Goal: Task Accomplishment & Management: Complete application form

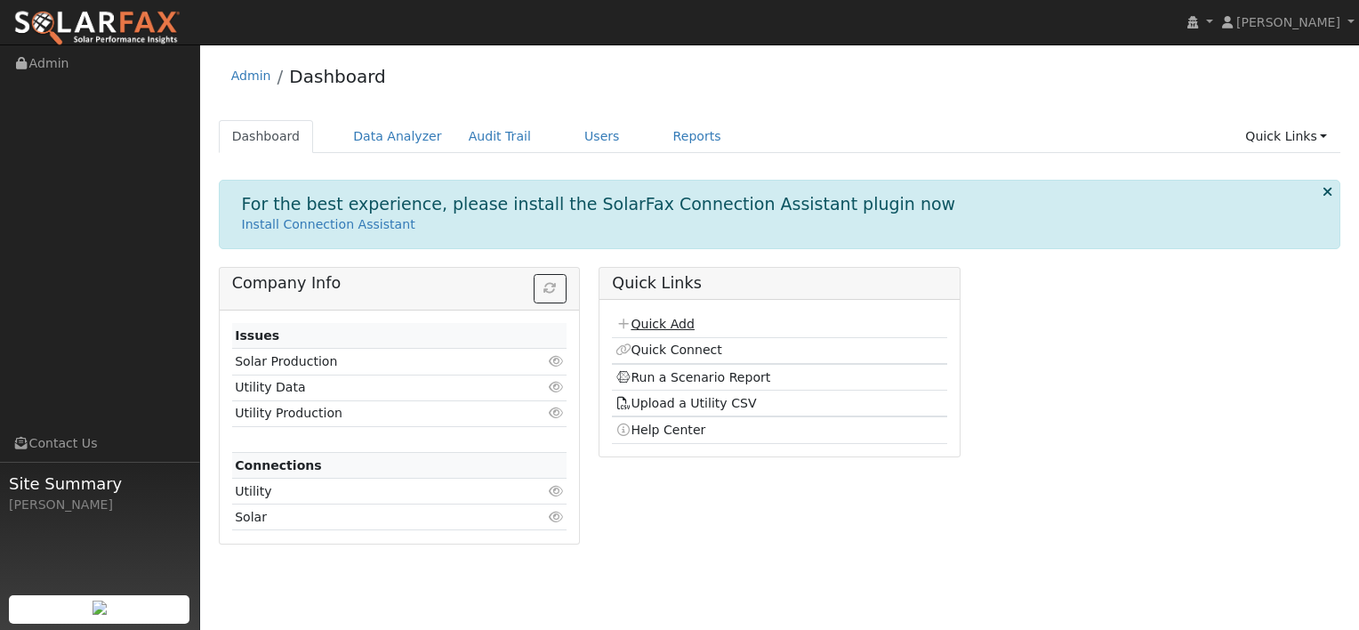
click at [654, 317] on link "Quick Add" at bounding box center [654, 324] width 79 height 14
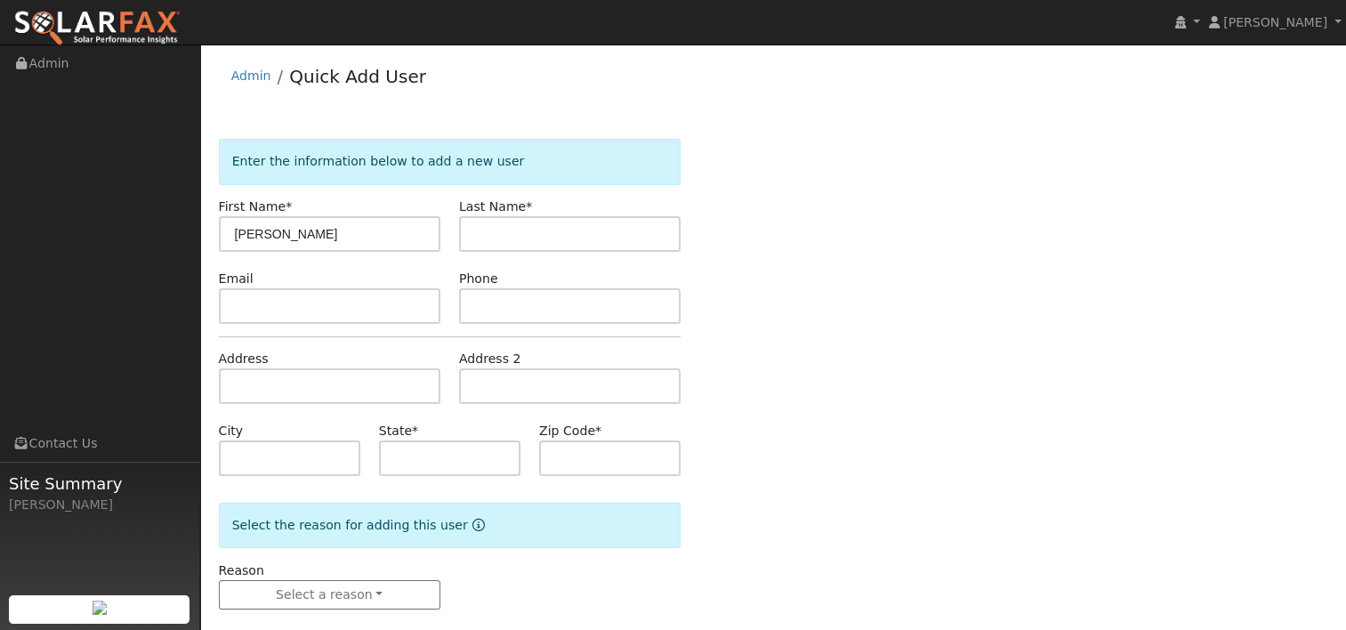
type input "[PERSON_NAME]"
click at [292, 382] on input "text" at bounding box center [329, 386] width 221 height 36
paste input "1751 1st St"
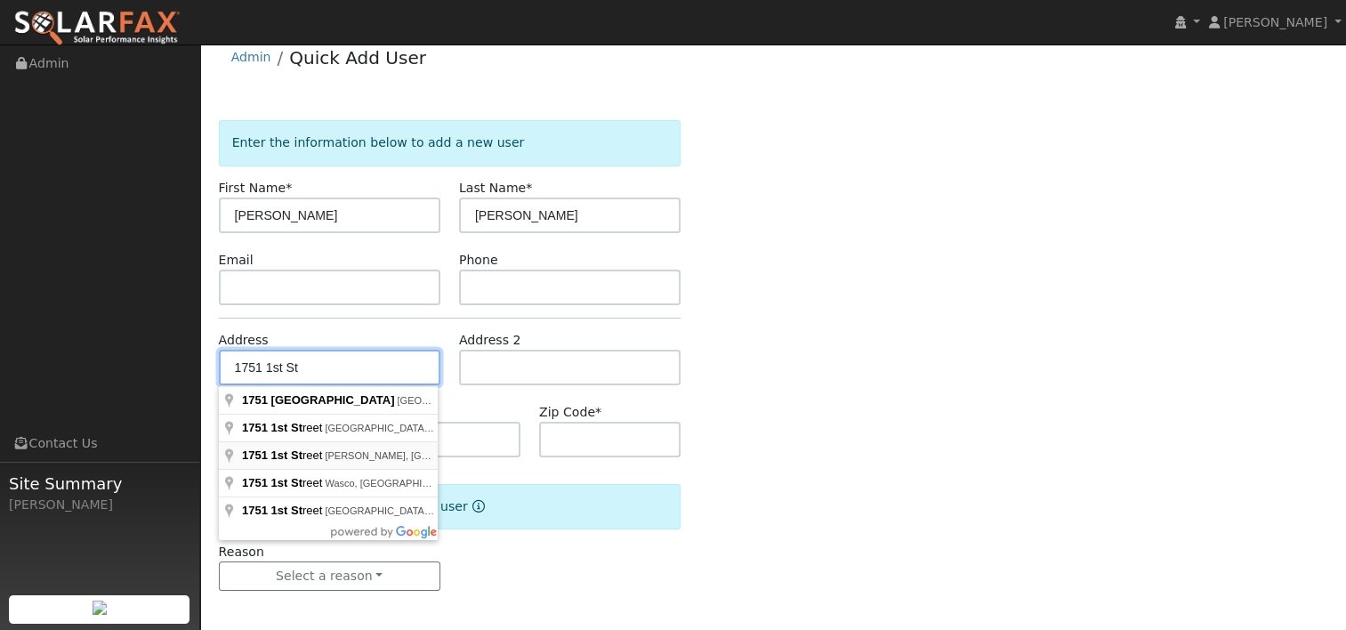
scroll to position [23, 0]
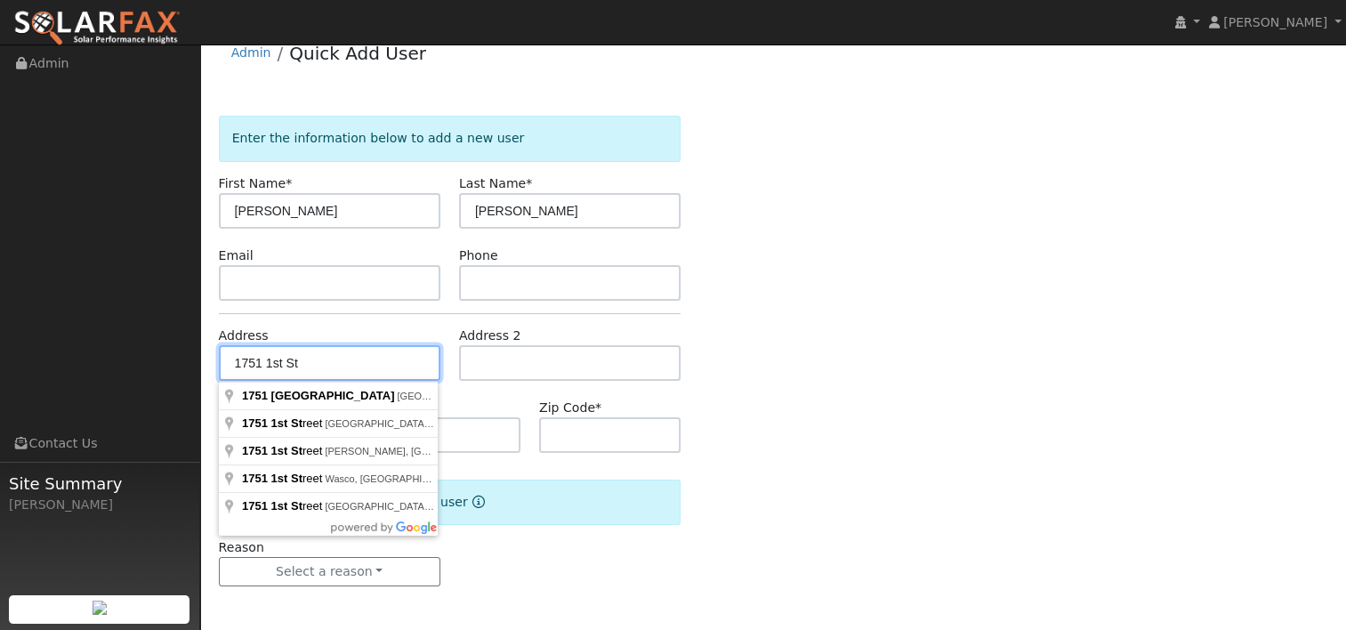
type input "1751 1st St"
click at [530, 363] on input "text" at bounding box center [569, 363] width 221 height 36
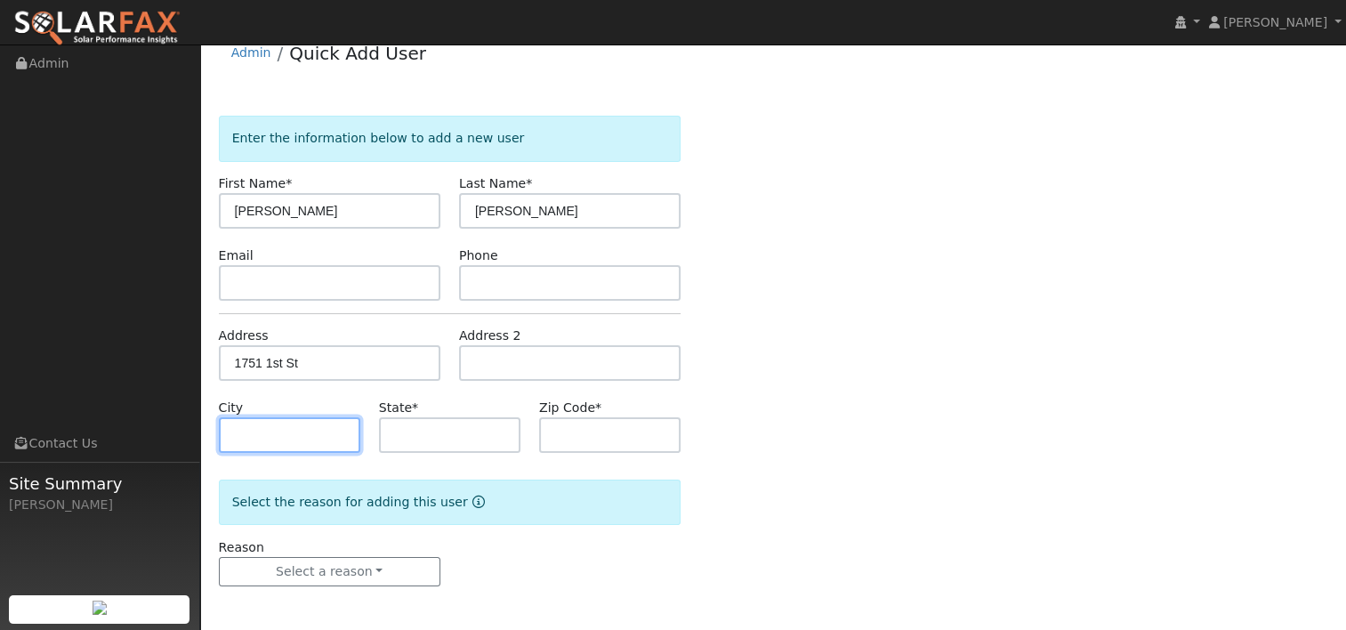
click at [300, 419] on input "text" at bounding box center [289, 435] width 141 height 36
type input "Concord"
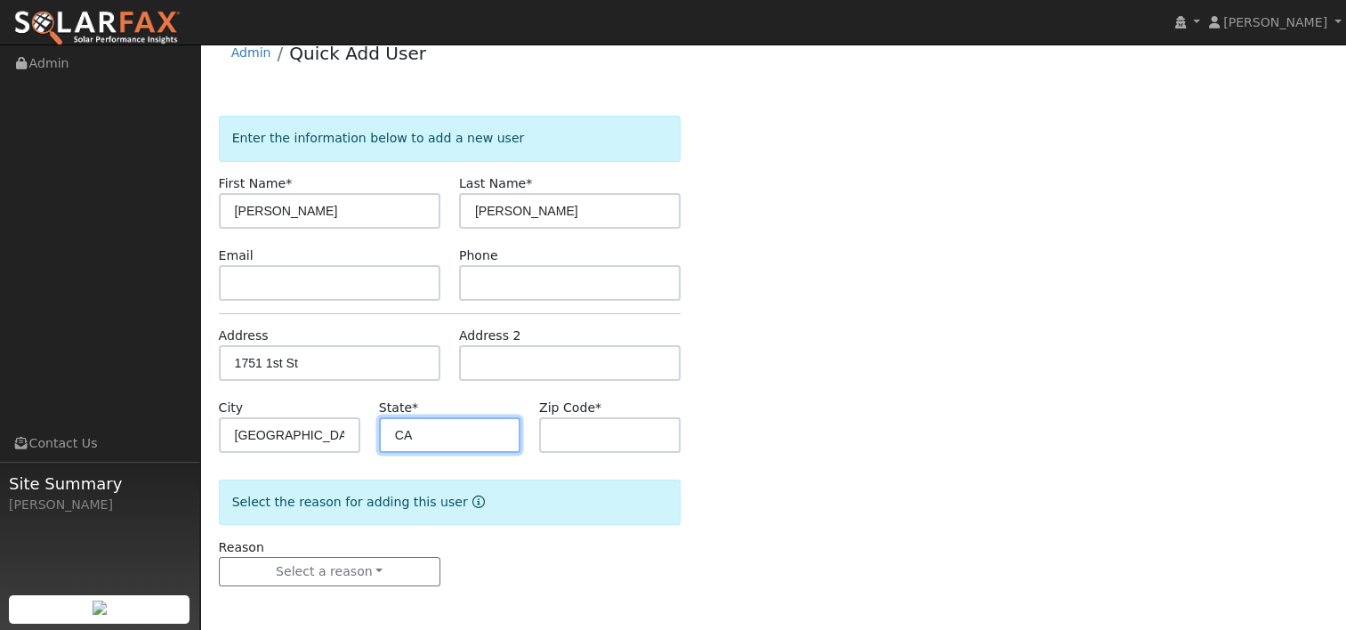
type input "CA"
type input "94519"
click at [749, 302] on div "Enter the information below to add a new user First Name * Amelia Last Name * Y…" at bounding box center [773, 369] width 1109 height 506
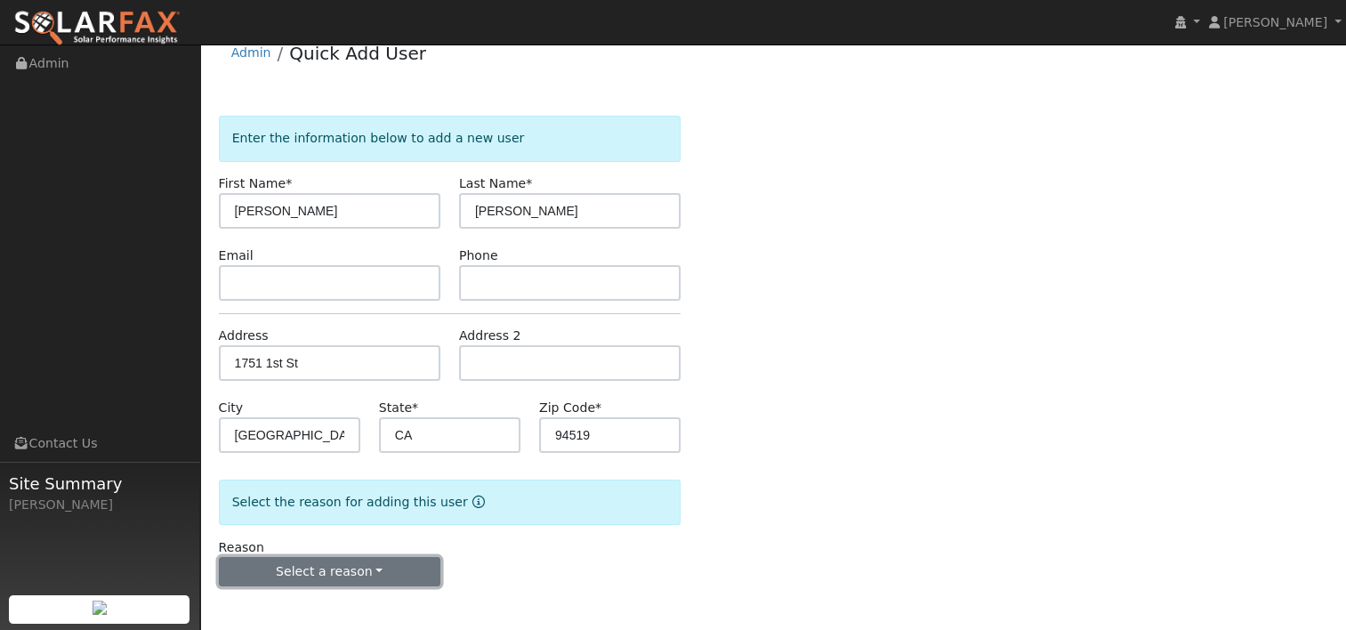
click at [370, 575] on button "Select a reason" at bounding box center [329, 572] width 221 height 30
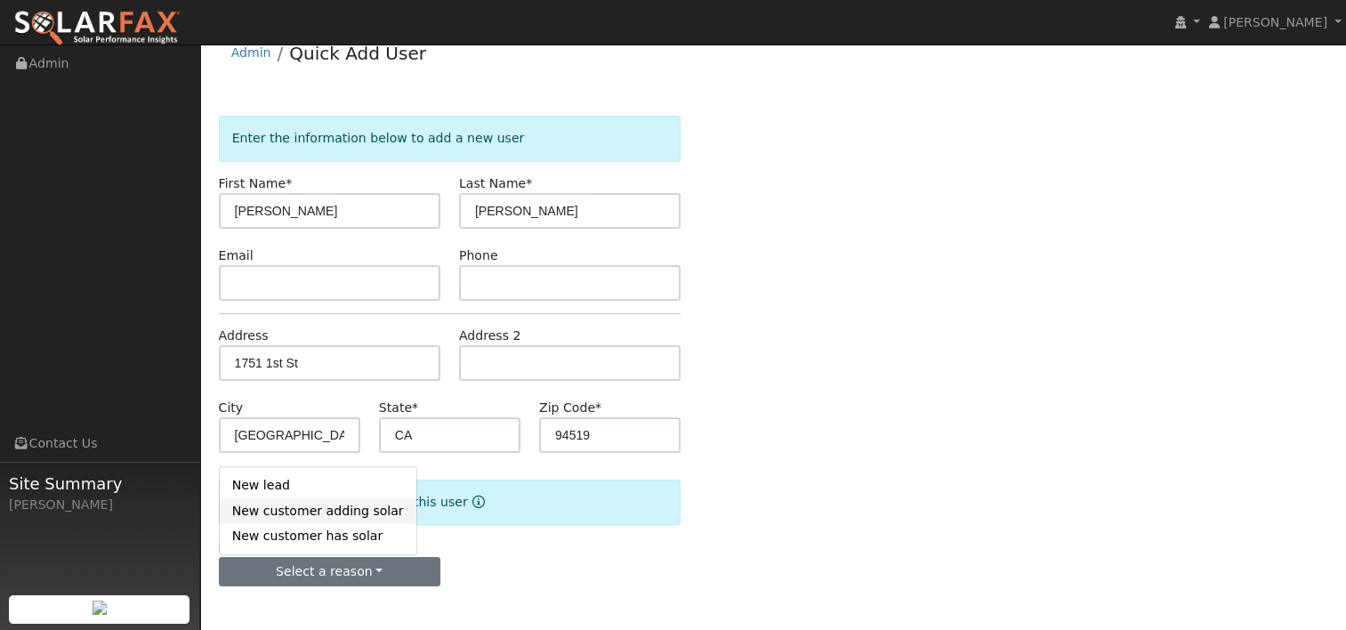
click at [338, 514] on link "New customer adding solar" at bounding box center [318, 510] width 197 height 25
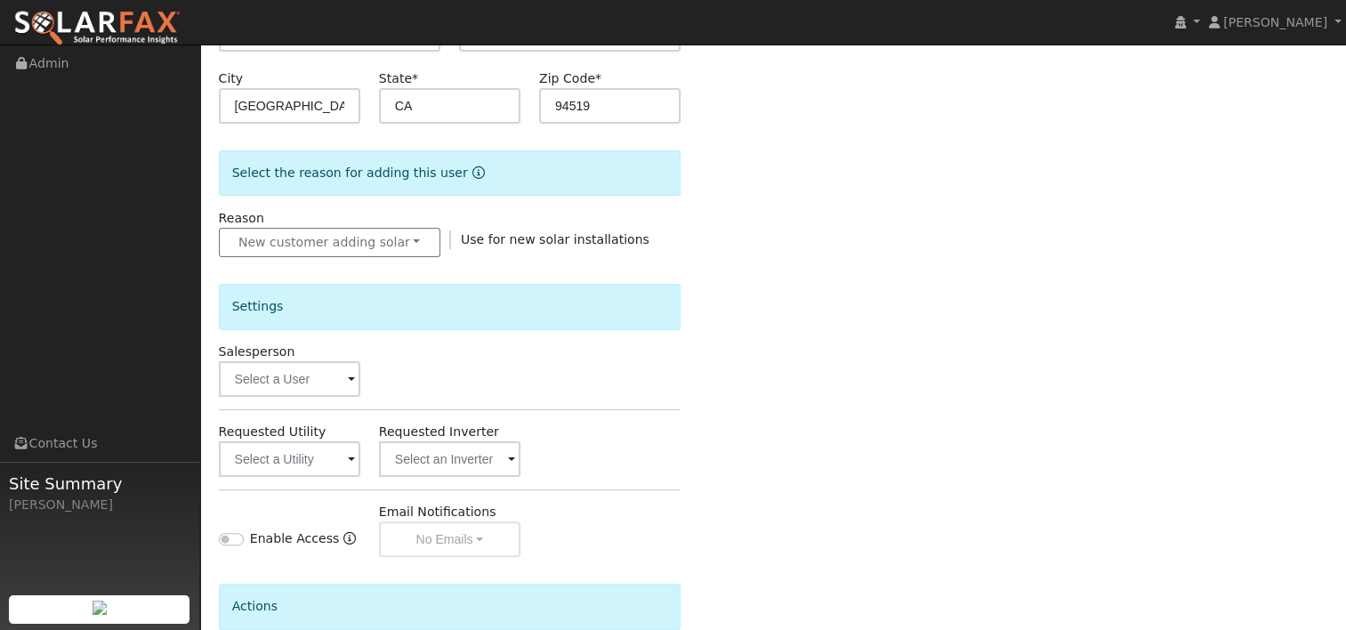
scroll to position [379, 0]
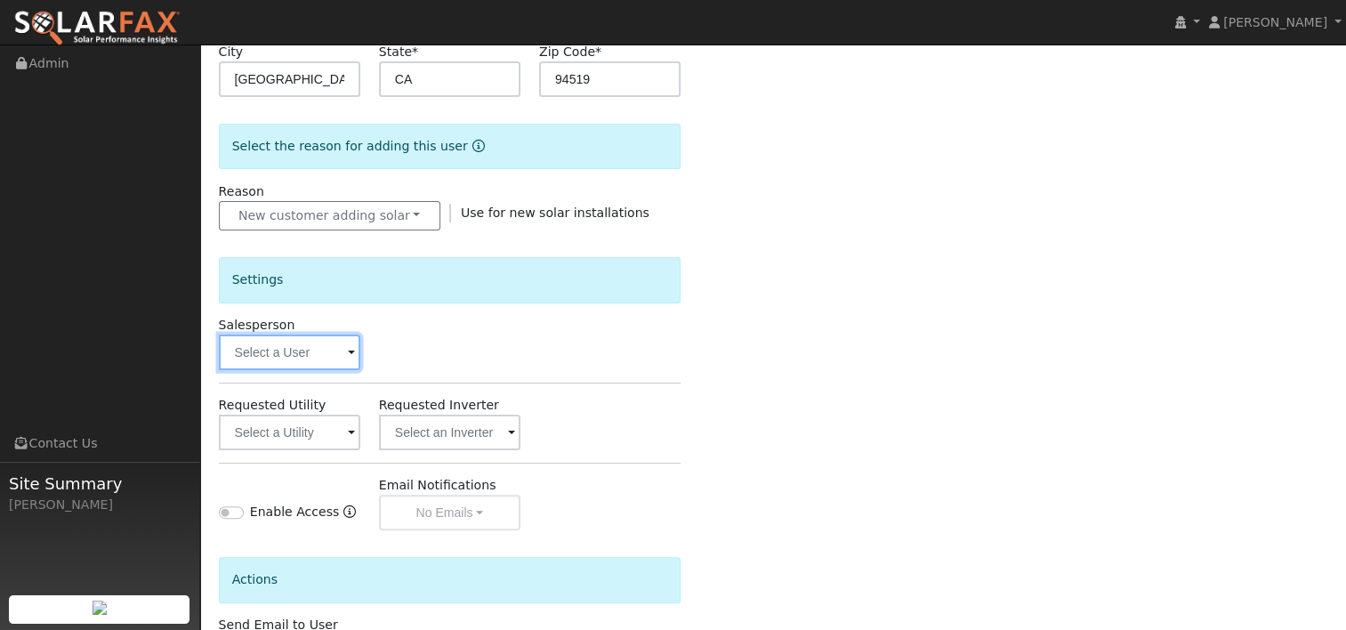
click at [355, 352] on input "text" at bounding box center [289, 352] width 141 height 36
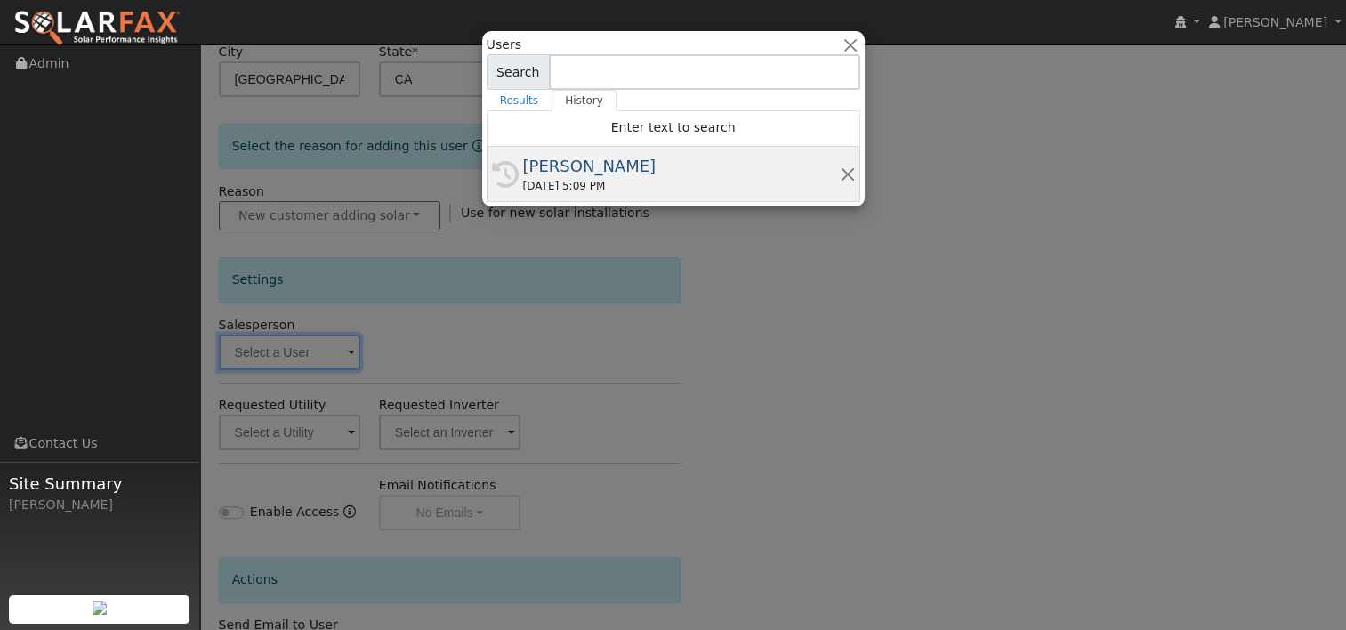
click at [542, 179] on div "08/18/2025 5:09 PM" at bounding box center [681, 186] width 317 height 16
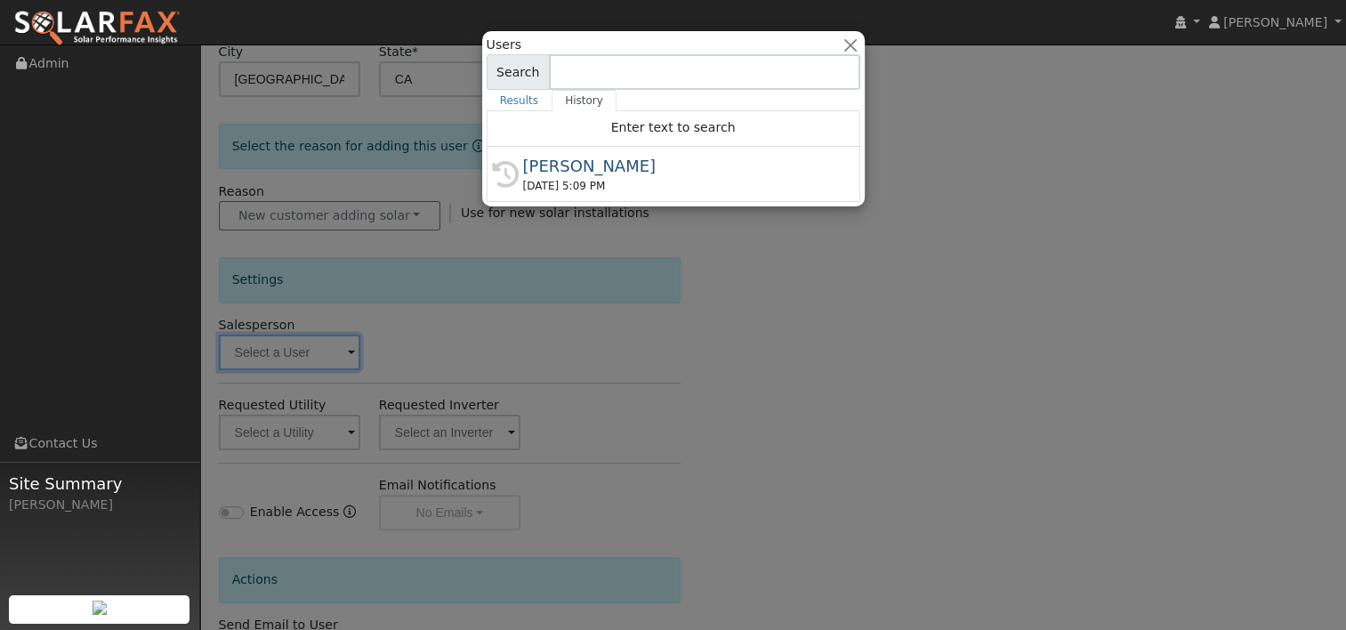
type input "[PERSON_NAME]"
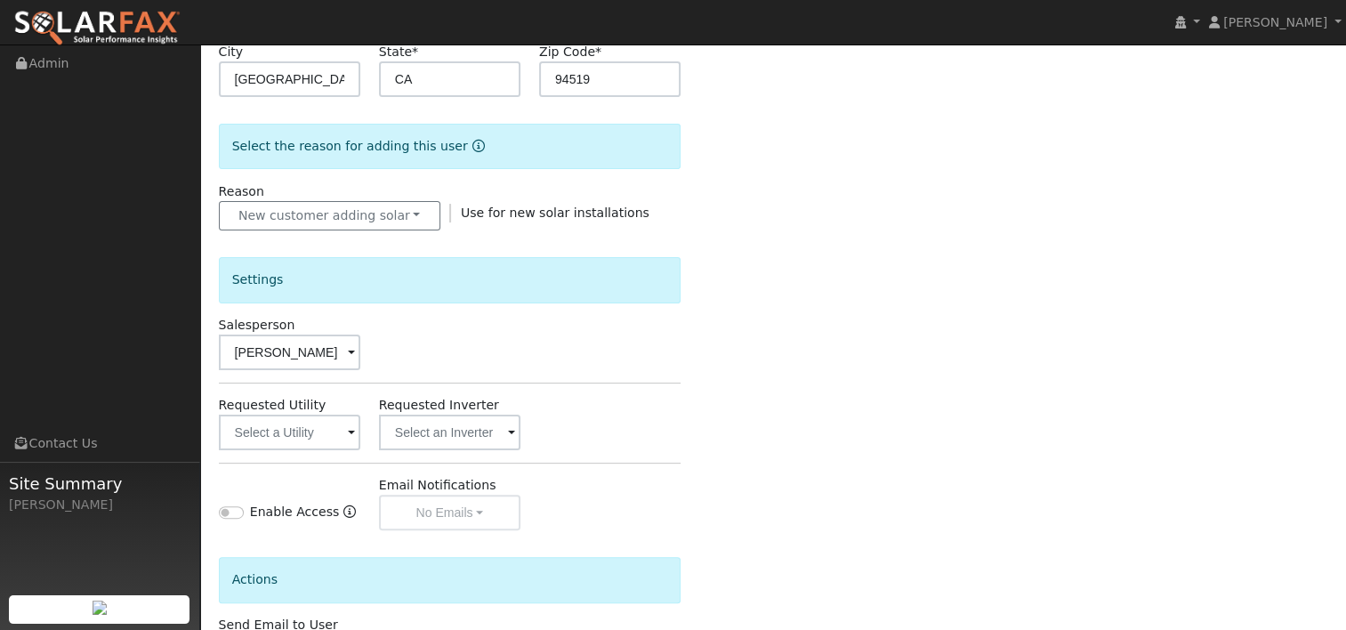
click at [354, 429] on span at bounding box center [351, 433] width 7 height 20
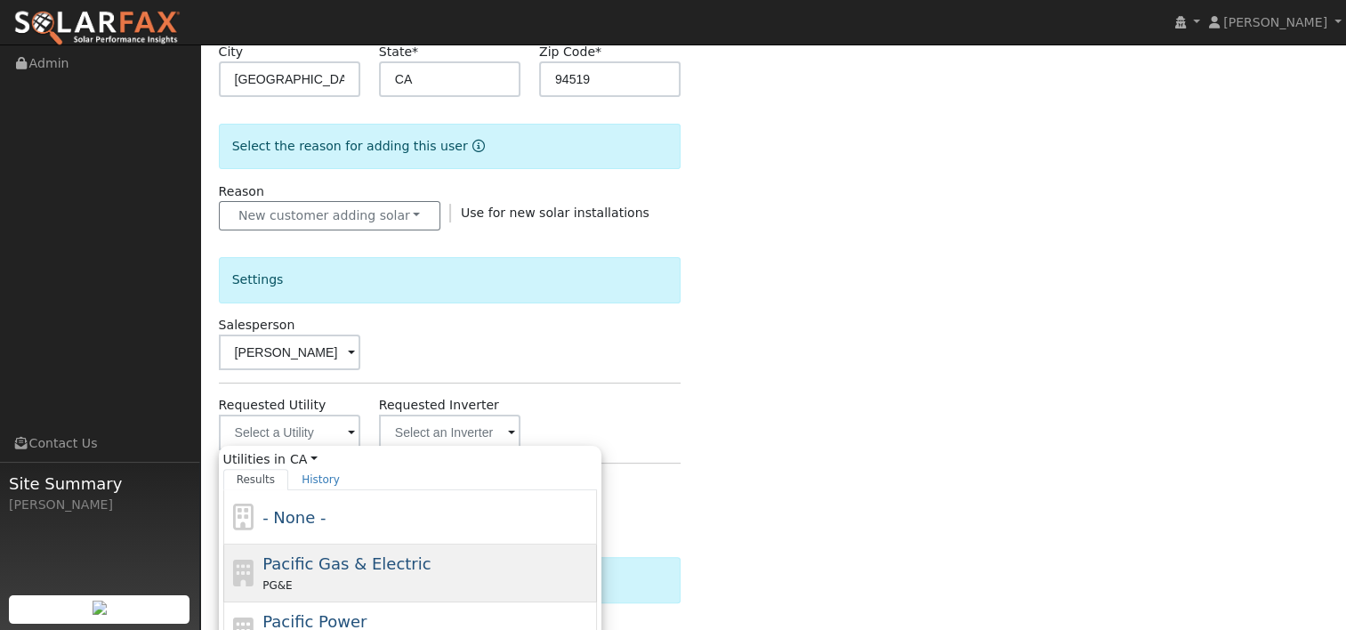
click at [320, 558] on span "Pacific Gas & Electric" at bounding box center [346, 563] width 168 height 19
type input "Pacific Gas & Electric"
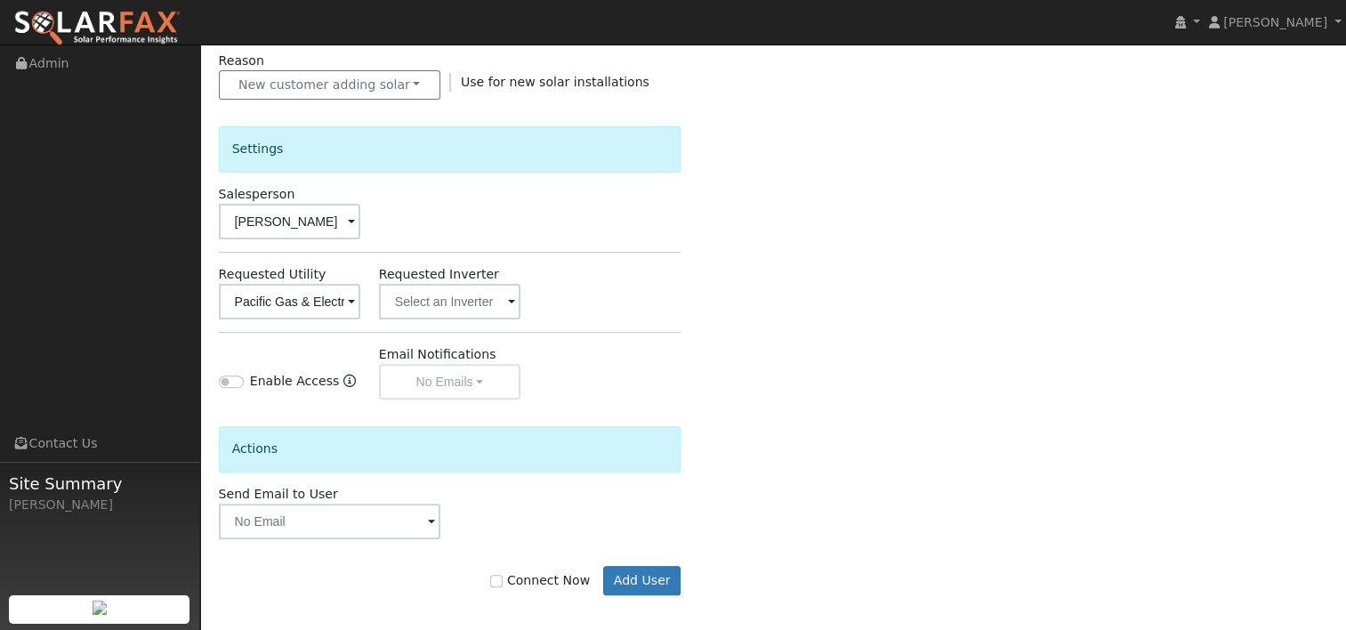
scroll to position [518, 0]
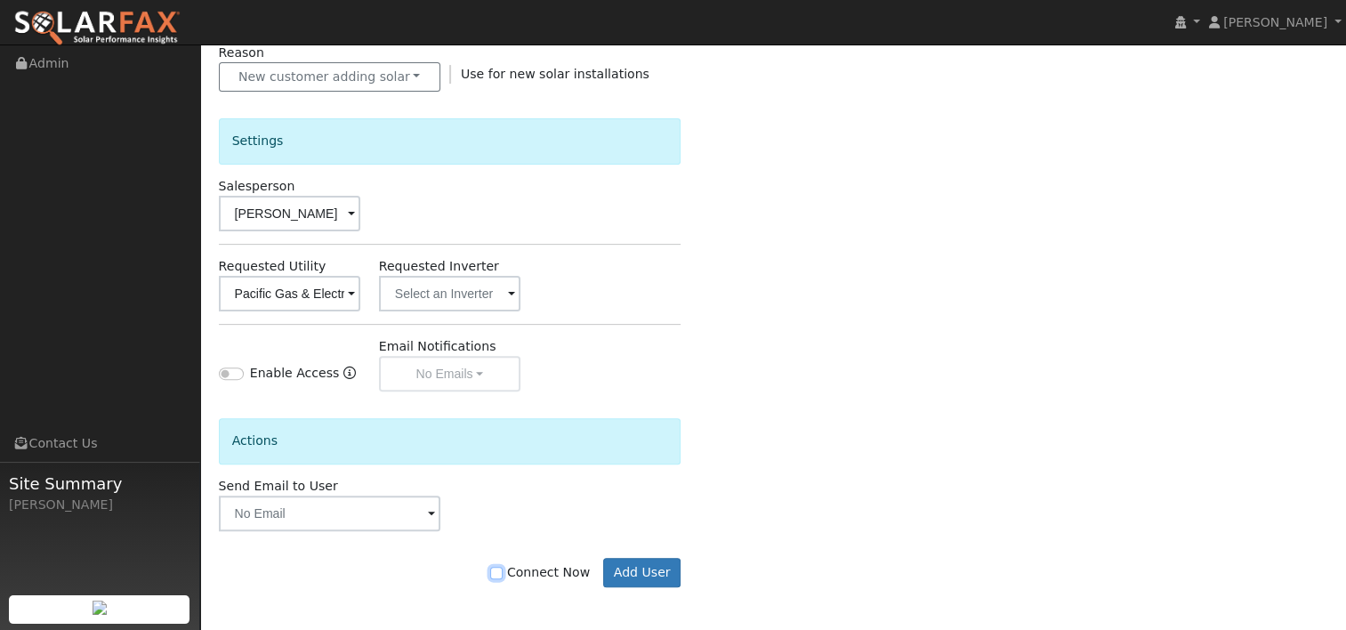
click at [502, 567] on input "Connect Now" at bounding box center [496, 573] width 12 height 12
checkbox input "true"
click at [639, 567] on button "Add User" at bounding box center [641, 573] width 77 height 30
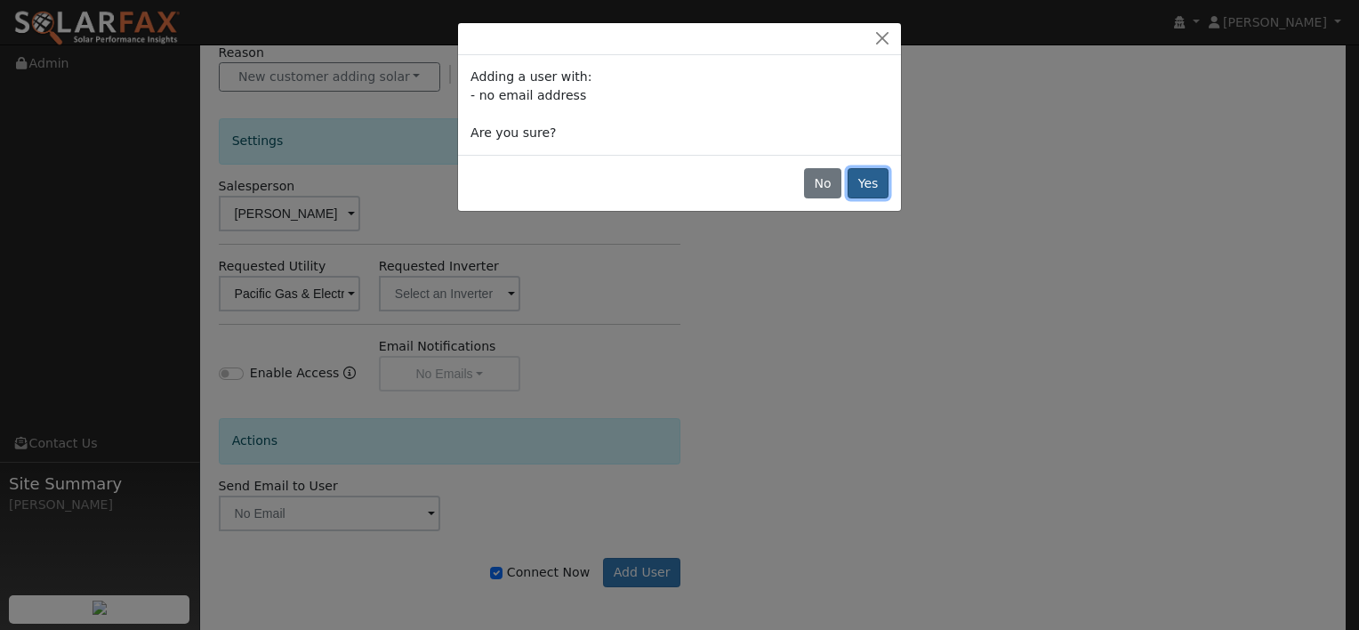
click at [875, 181] on button "Yes" at bounding box center [868, 183] width 41 height 30
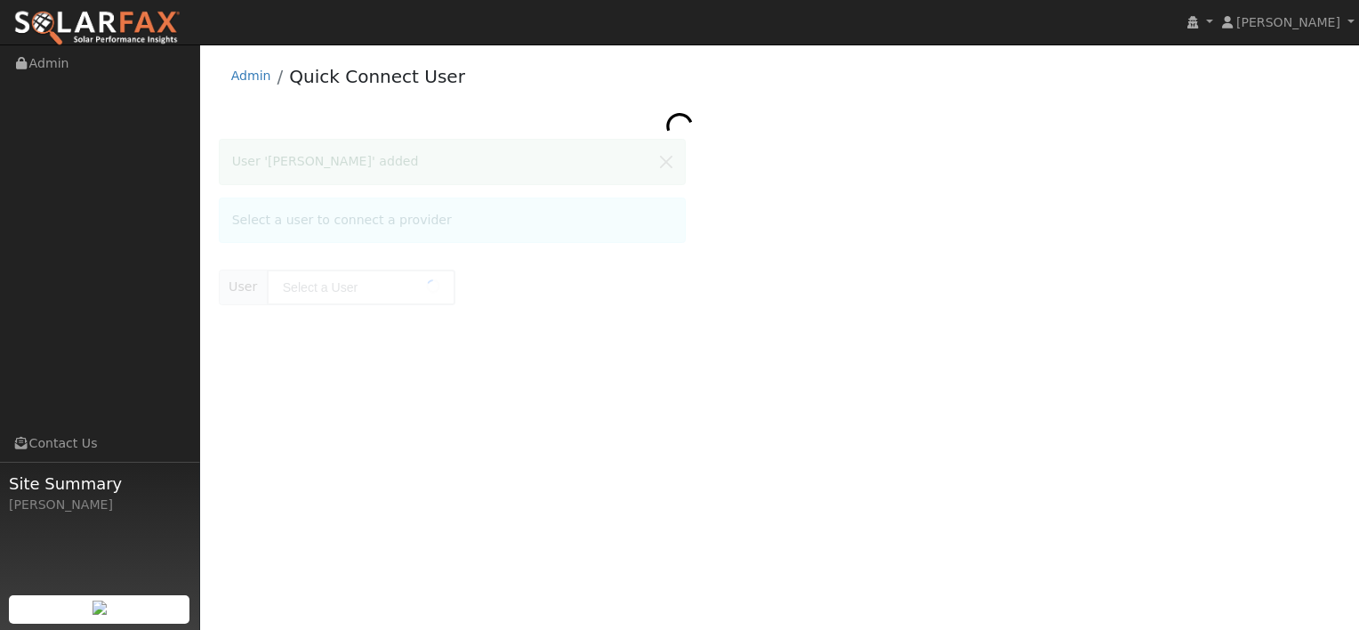
type input "Amelia Yang"
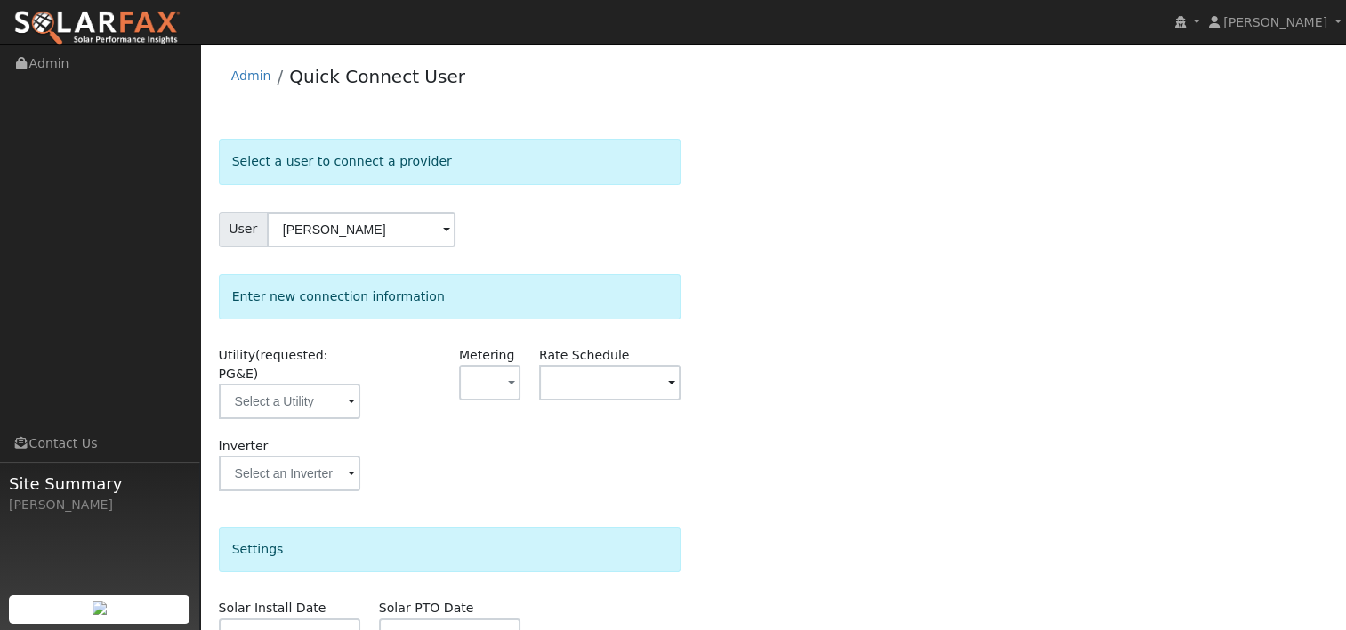
click at [754, 269] on div "Select a user to connect a provider User Amelia Yang Account Default Account De…" at bounding box center [773, 505] width 1109 height 733
click at [345, 383] on input "text" at bounding box center [289, 401] width 141 height 36
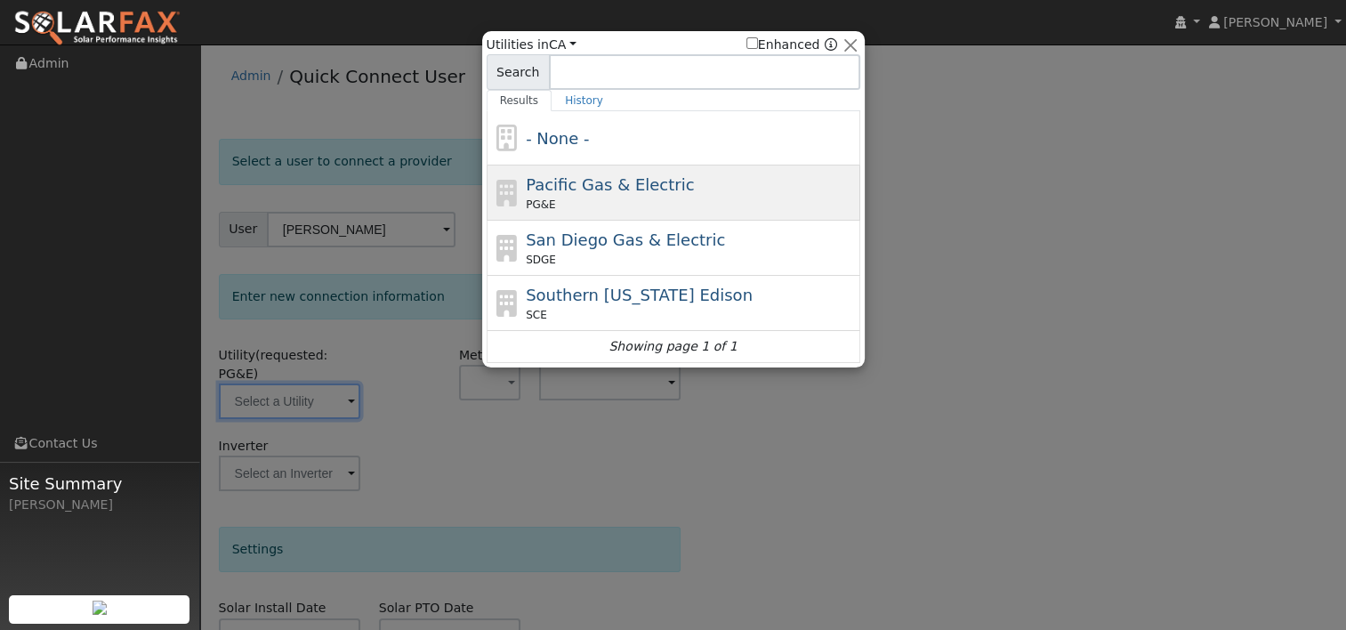
click at [555, 181] on span "Pacific Gas & Electric" at bounding box center [610, 184] width 168 height 19
type input "PG&E"
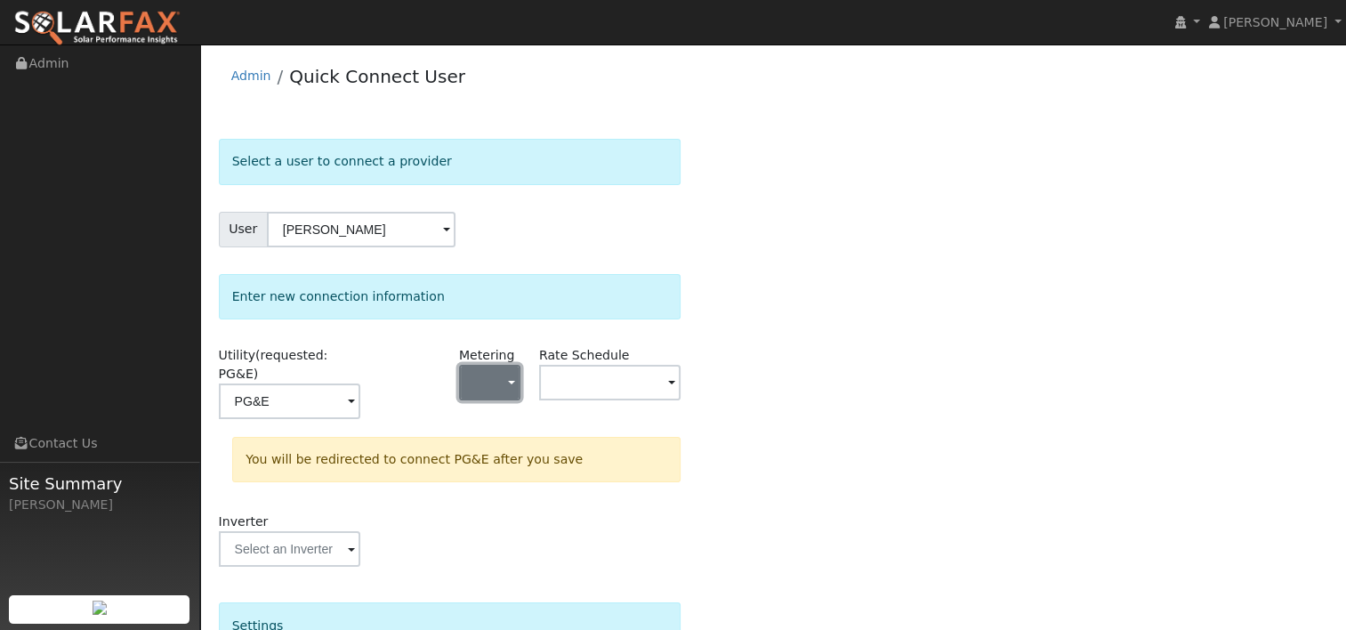
click at [511, 380] on span "button" at bounding box center [511, 383] width 7 height 19
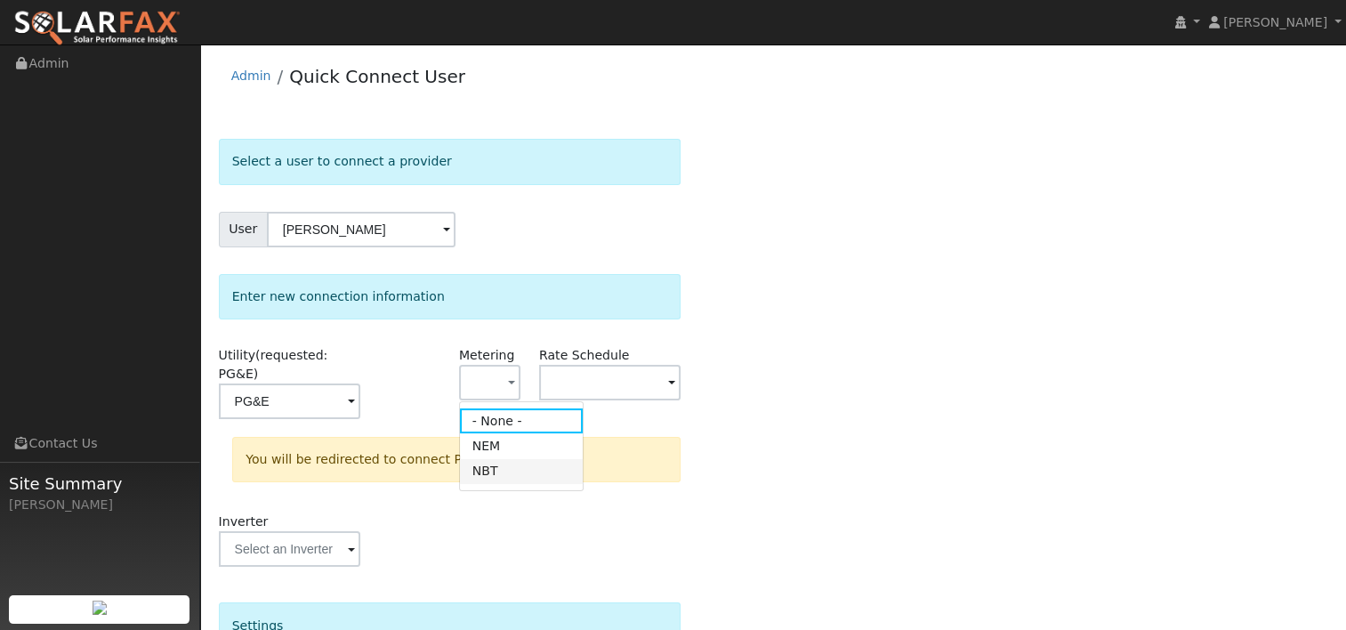
click at [493, 475] on link "NBT" at bounding box center [522, 471] width 124 height 25
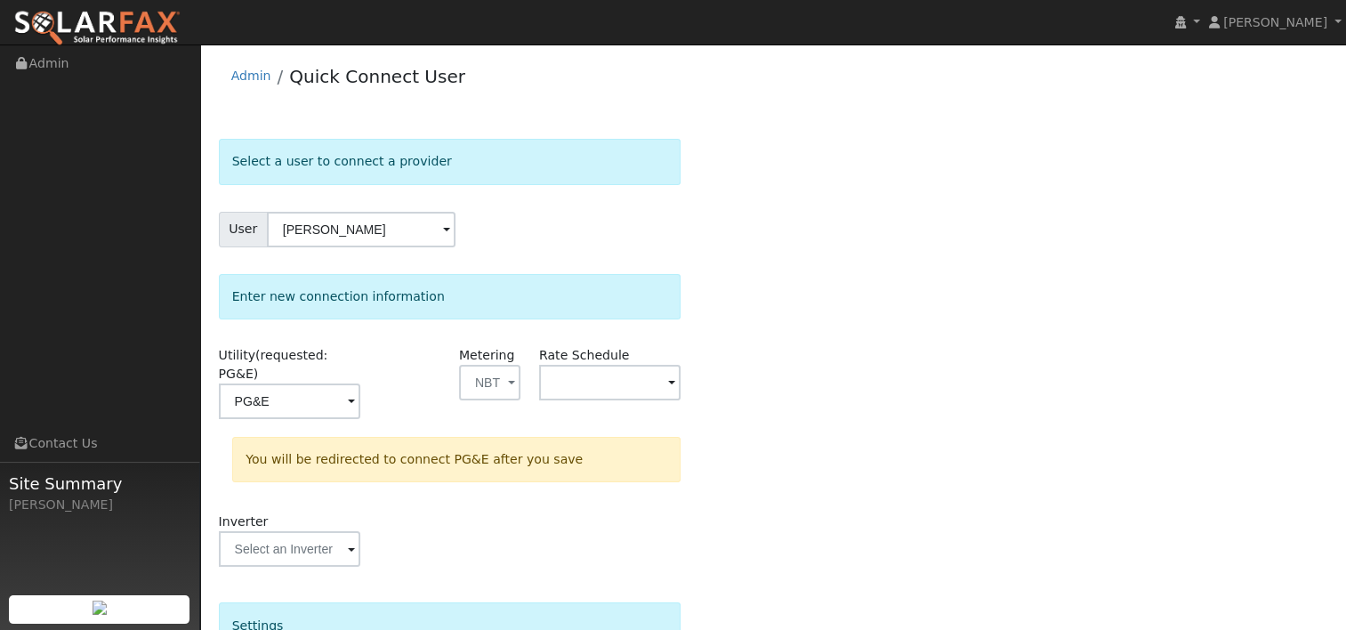
click at [355, 392] on span at bounding box center [351, 402] width 7 height 20
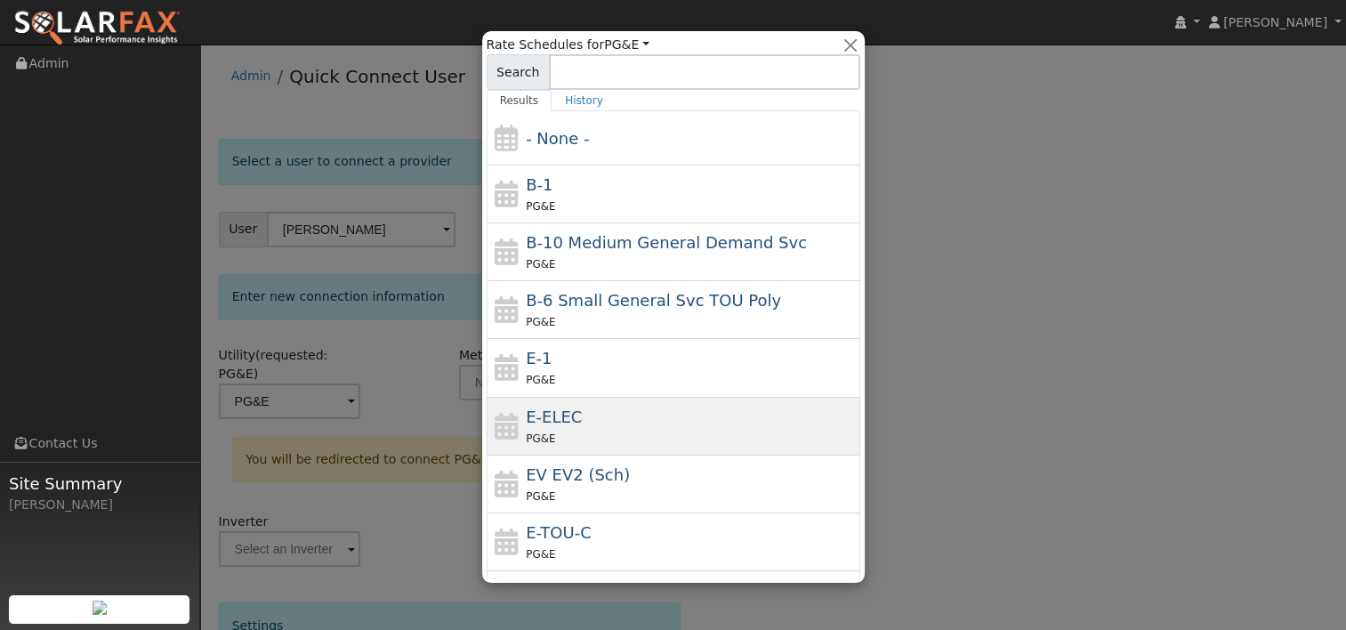
click at [628, 429] on div "PG&E" at bounding box center [691, 438] width 330 height 19
type input "E-ELEC"
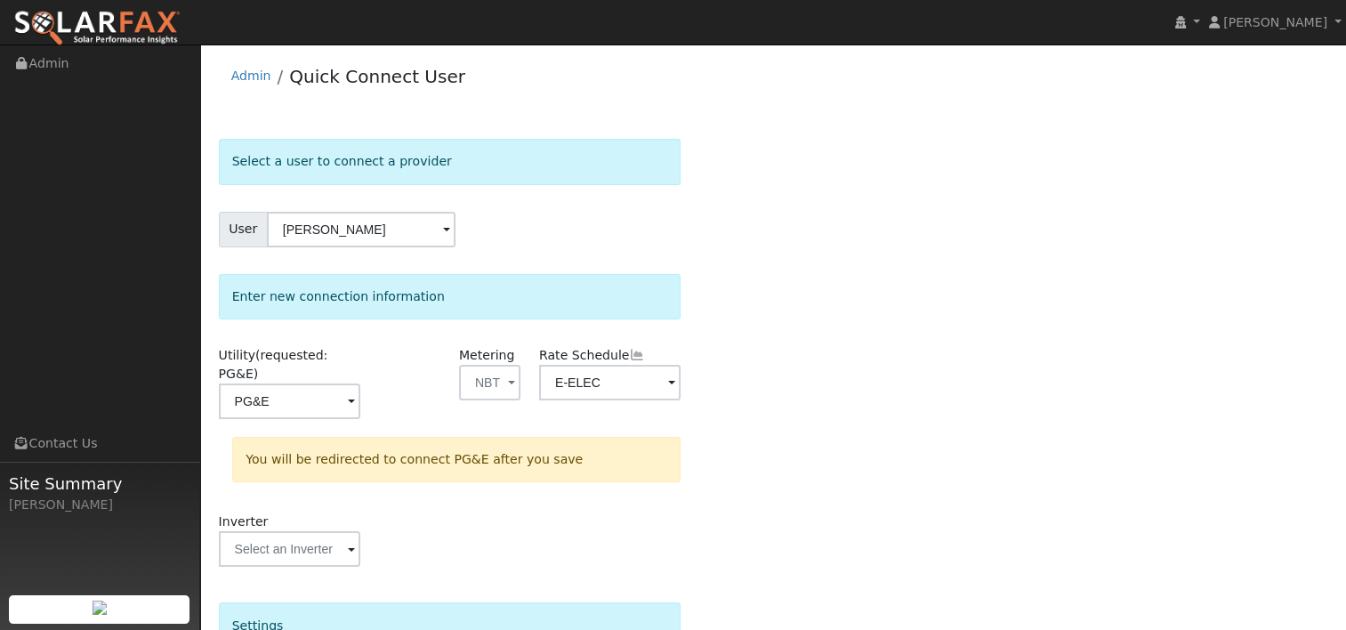
click at [827, 357] on div "Select a user to connect a provider User Amelia Yang Account Default Account De…" at bounding box center [773, 543] width 1109 height 809
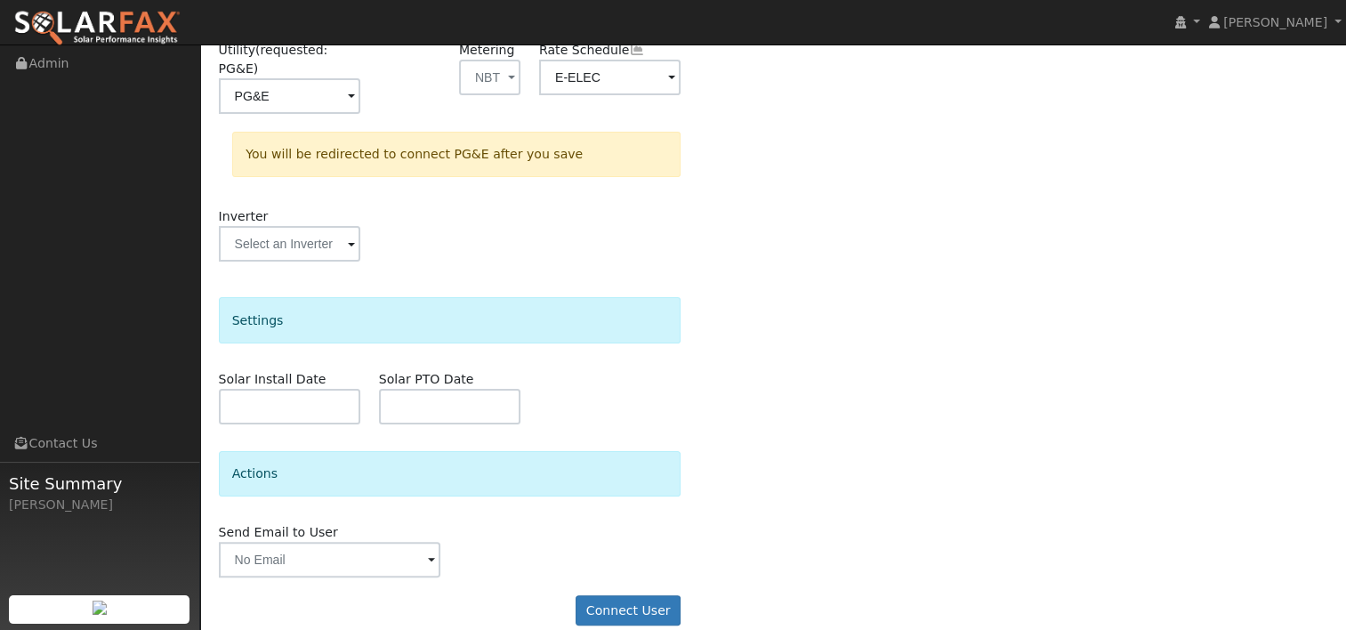
scroll to position [306, 0]
click at [630, 594] on button "Connect User" at bounding box center [627, 609] width 105 height 30
